Goal: Find specific page/section: Find specific page/section

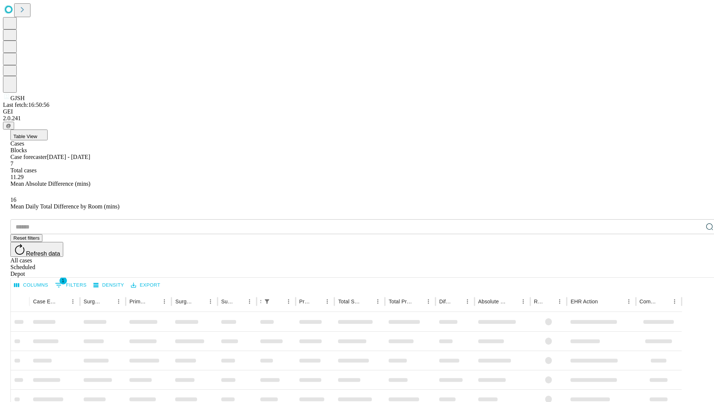
click at [695, 270] on div "Depot" at bounding box center [364, 273] width 708 height 7
